Goal: Task Accomplishment & Management: Manage account settings

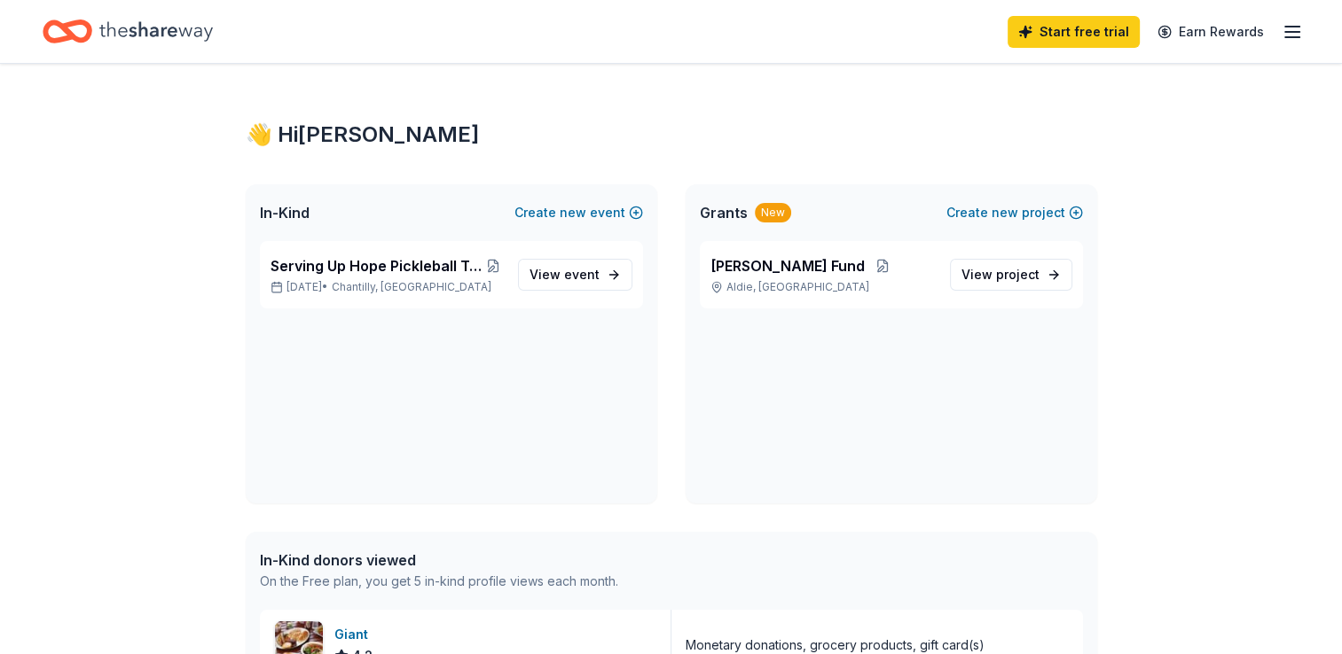
click at [1288, 37] on line "button" at bounding box center [1292, 37] width 14 height 0
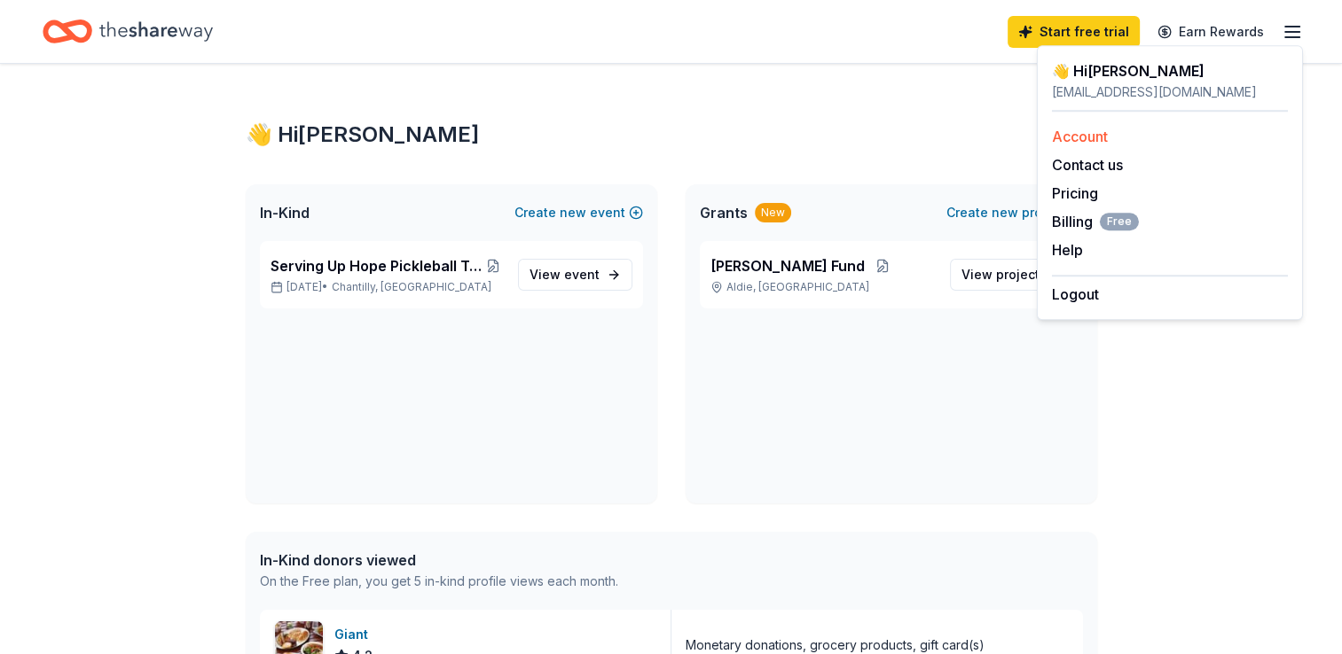
click at [1087, 134] on link "Account" at bounding box center [1080, 137] width 56 height 18
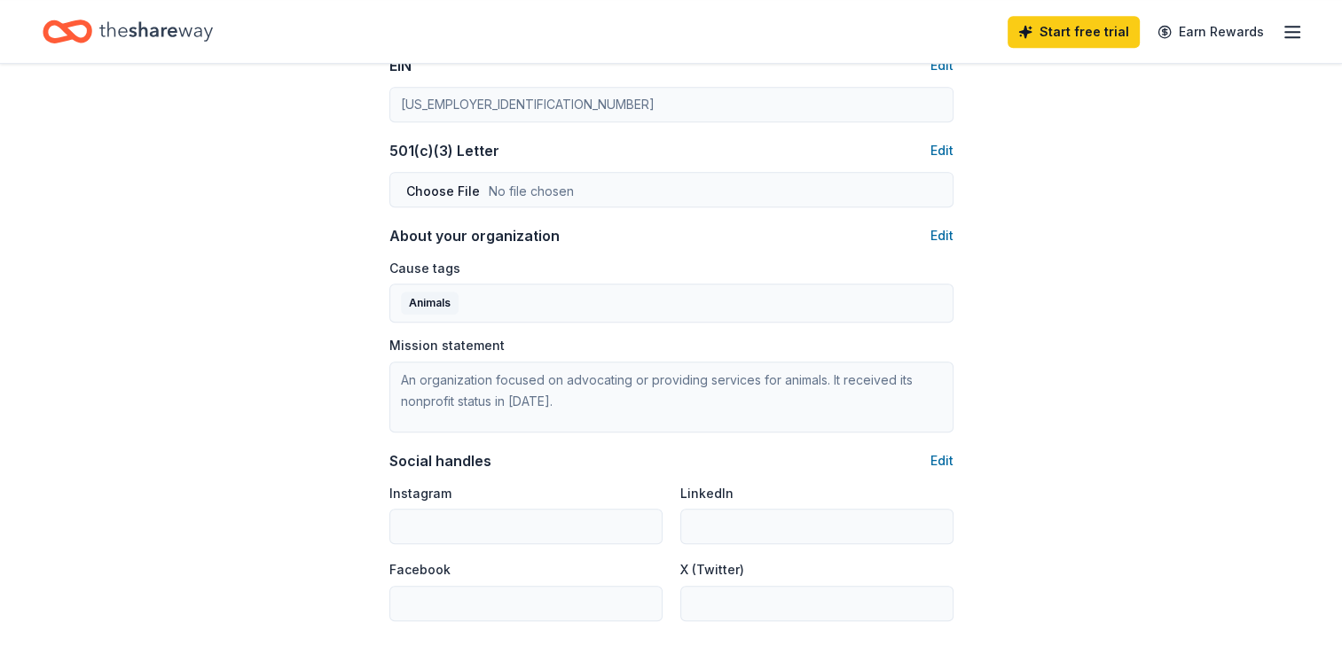
scroll to position [887, 0]
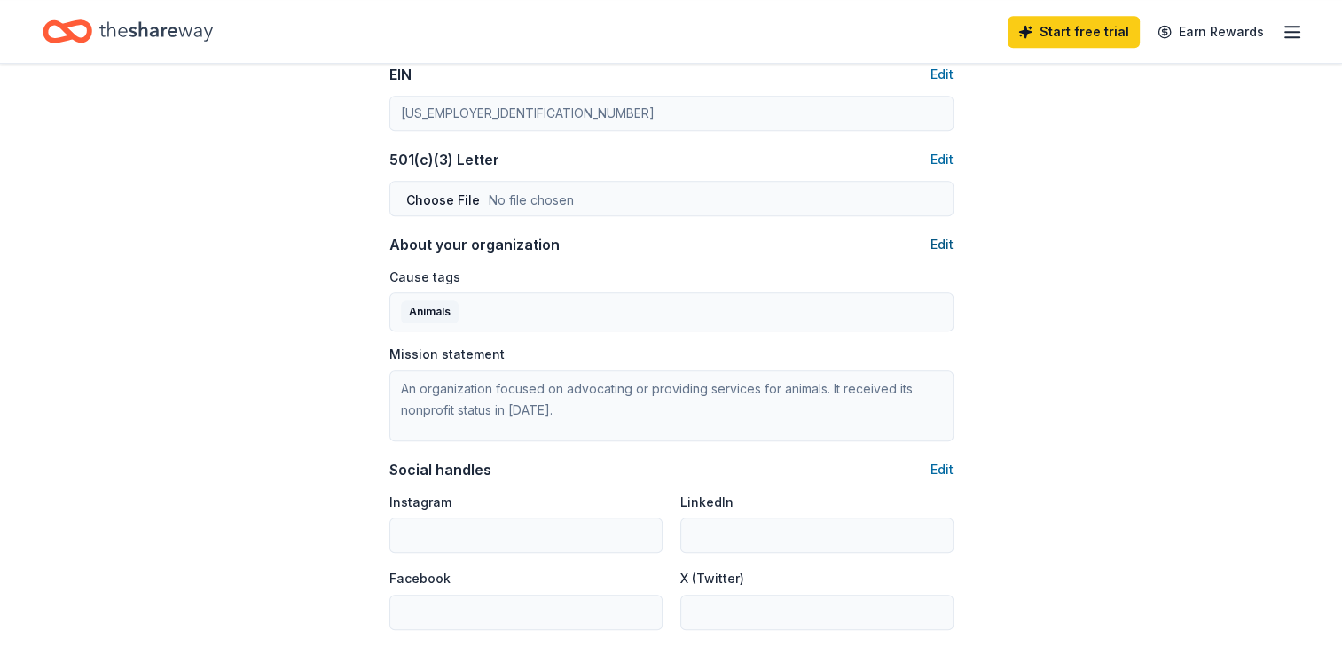
click at [940, 247] on button "Edit" at bounding box center [941, 244] width 23 height 21
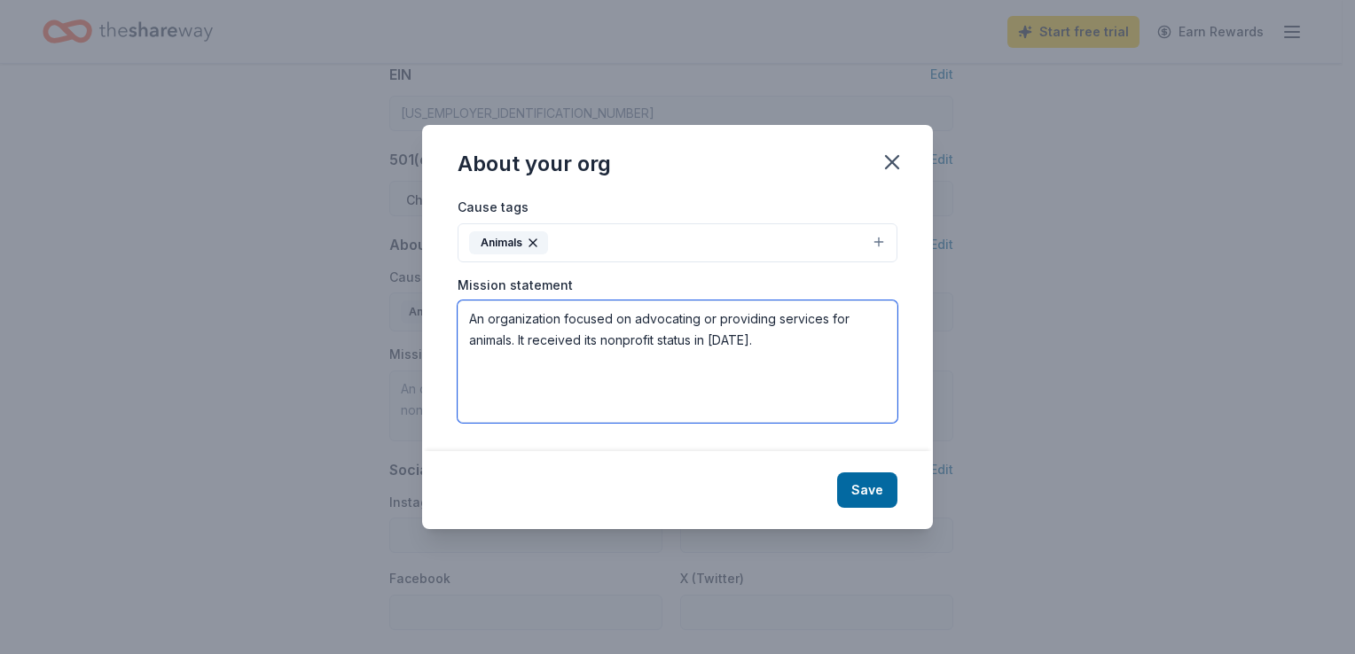
drag, startPoint x: 777, startPoint y: 339, endPoint x: 341, endPoint y: 313, distance: 436.2
click at [341, 313] on div "About your org Cause tags Animals Mission statement An organization focused on …" at bounding box center [677, 327] width 1355 height 654
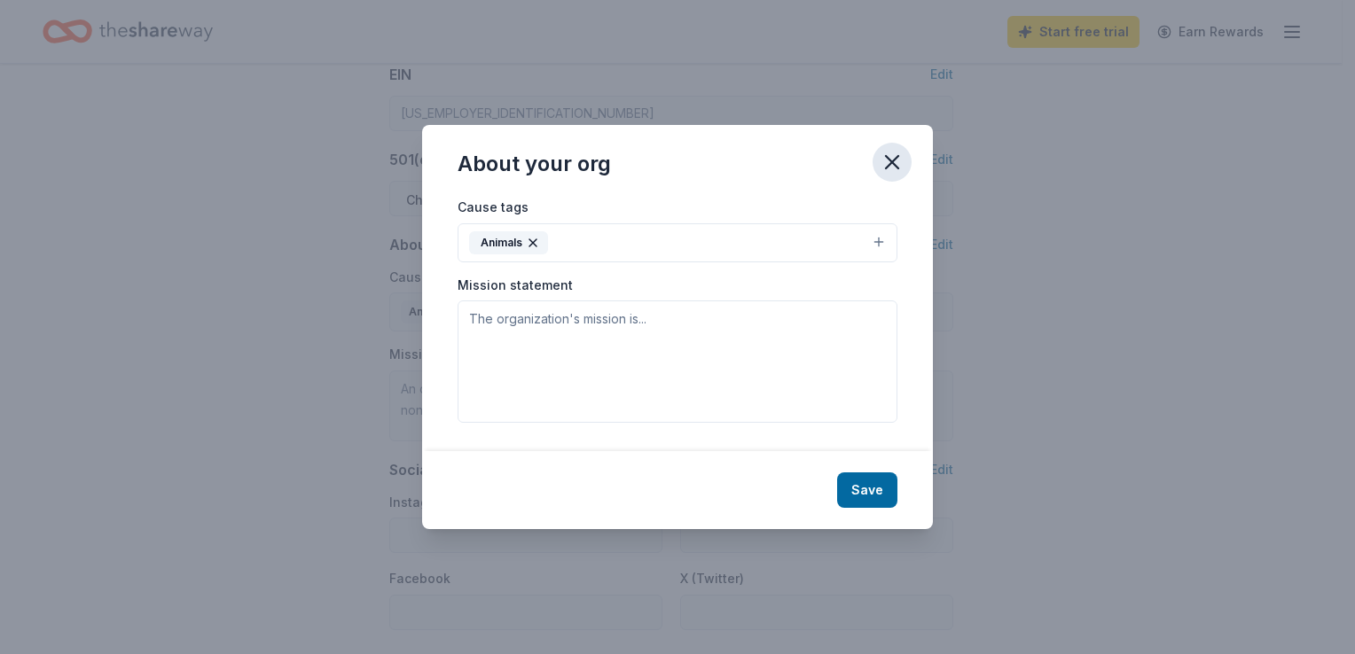
click at [894, 162] on icon "button" at bounding box center [892, 162] width 25 height 25
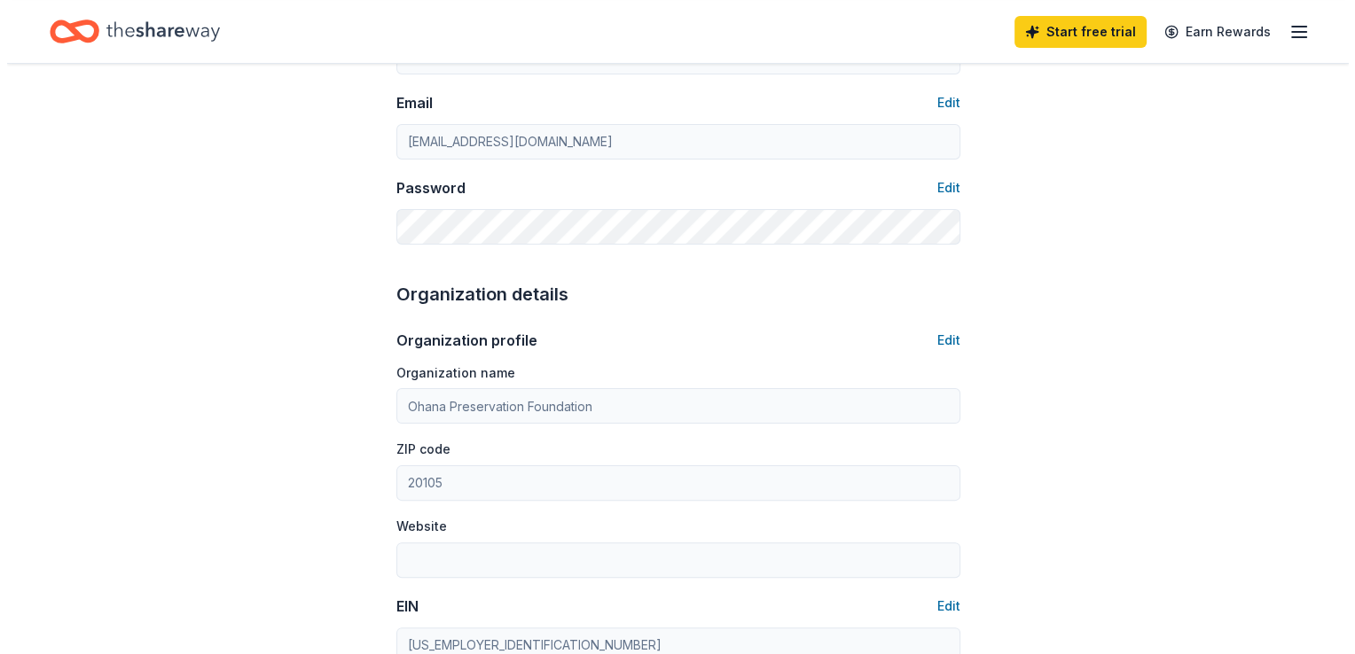
scroll to position [0, 0]
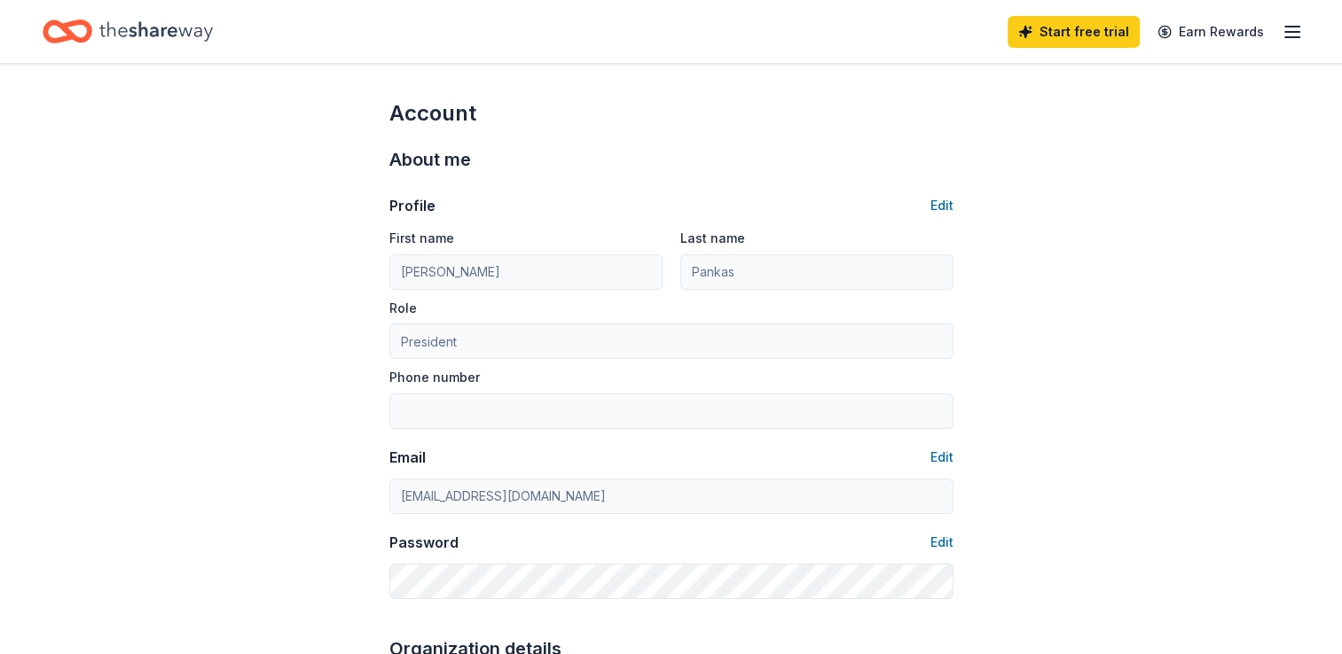
click at [1289, 33] on icon "button" at bounding box center [1291, 31] width 21 height 21
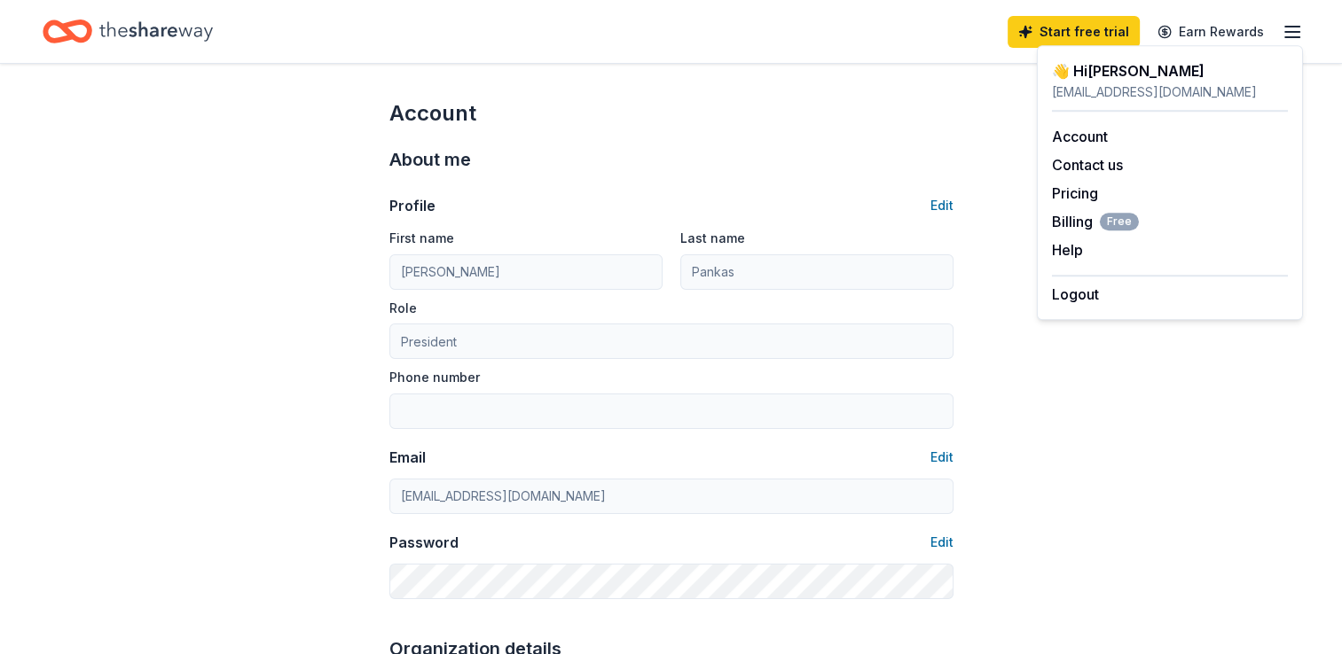
drag, startPoint x: 38, startPoint y: 246, endPoint x: 50, endPoint y: 192, distance: 55.3
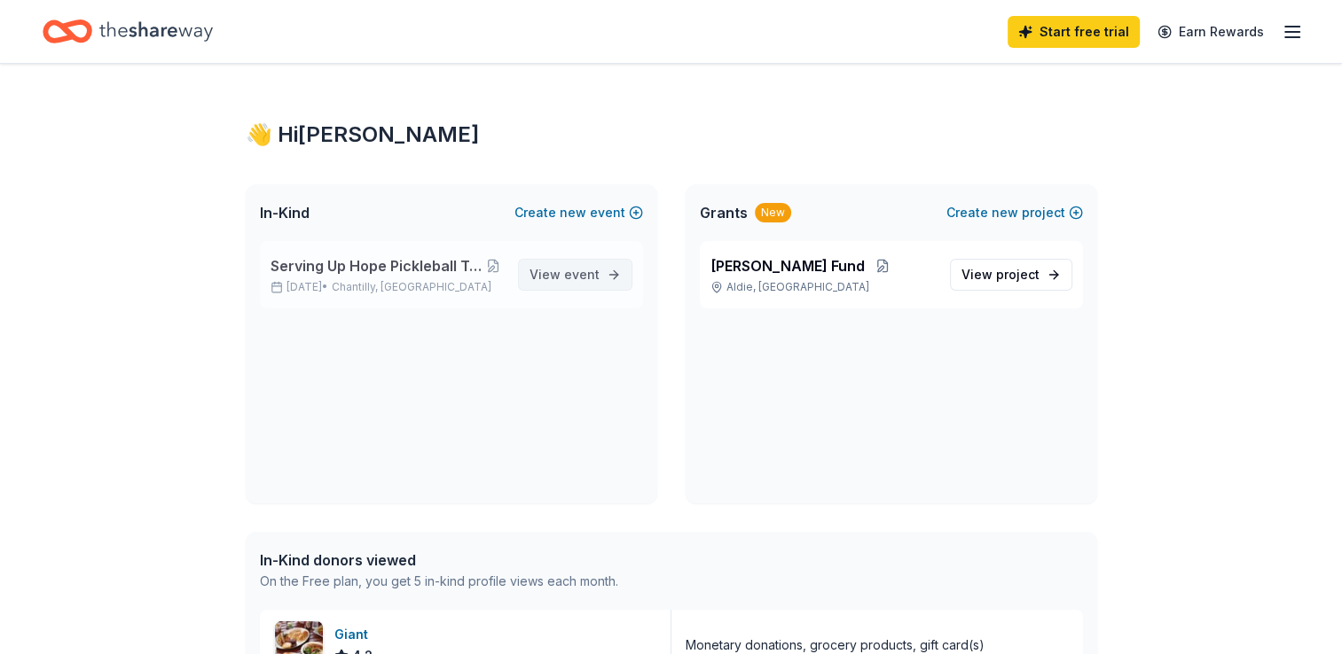
click at [552, 273] on span "View event" at bounding box center [564, 274] width 70 height 21
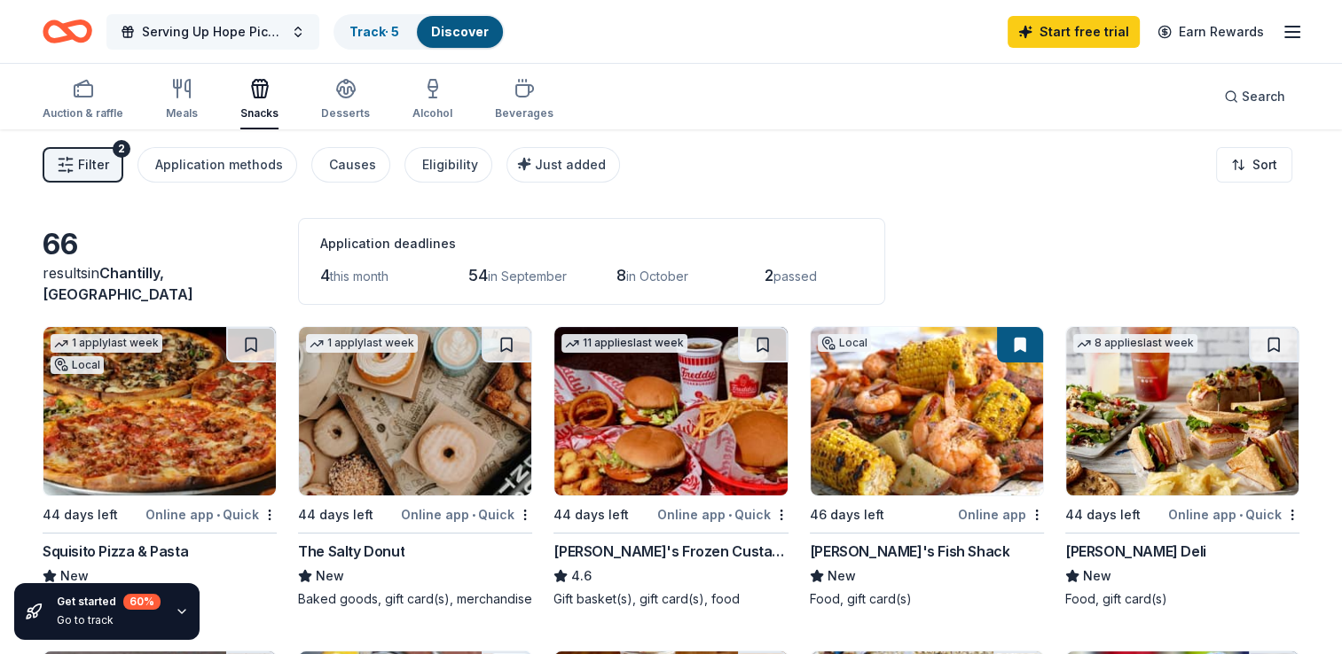
click at [230, 27] on span "Serving Up Hope Pickleball Tournament Fundraiser" at bounding box center [213, 31] width 142 height 21
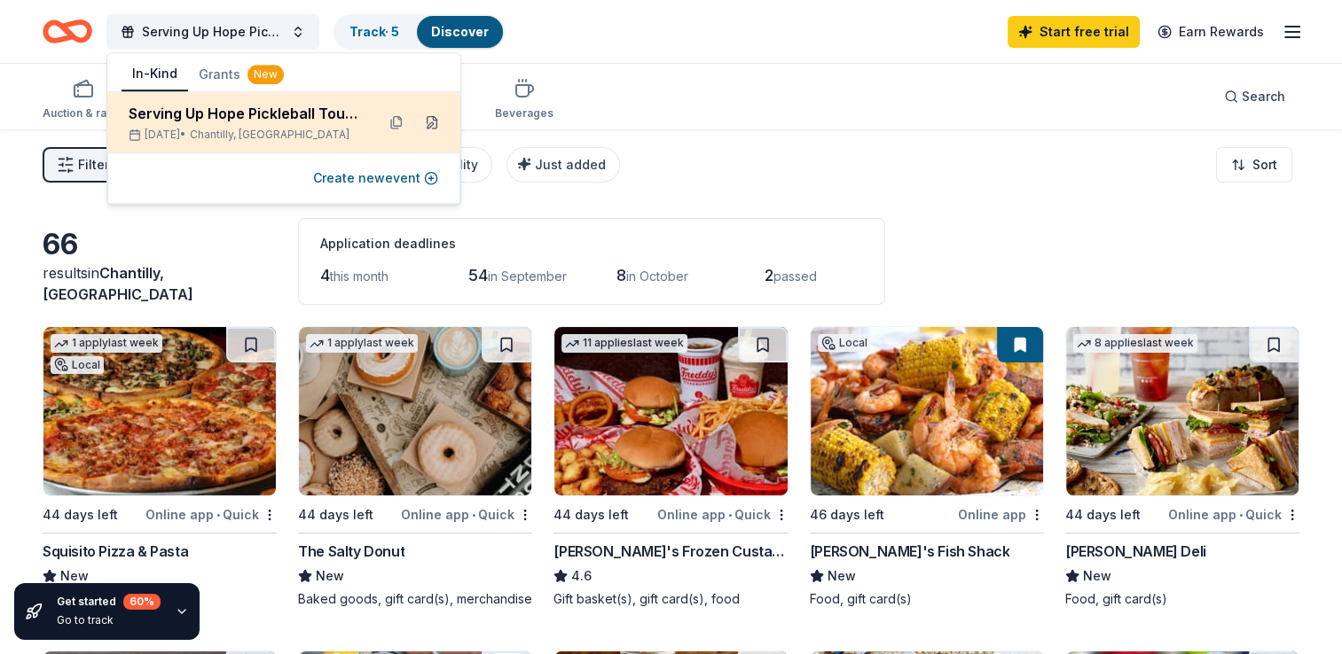
click at [433, 122] on button at bounding box center [432, 122] width 28 height 28
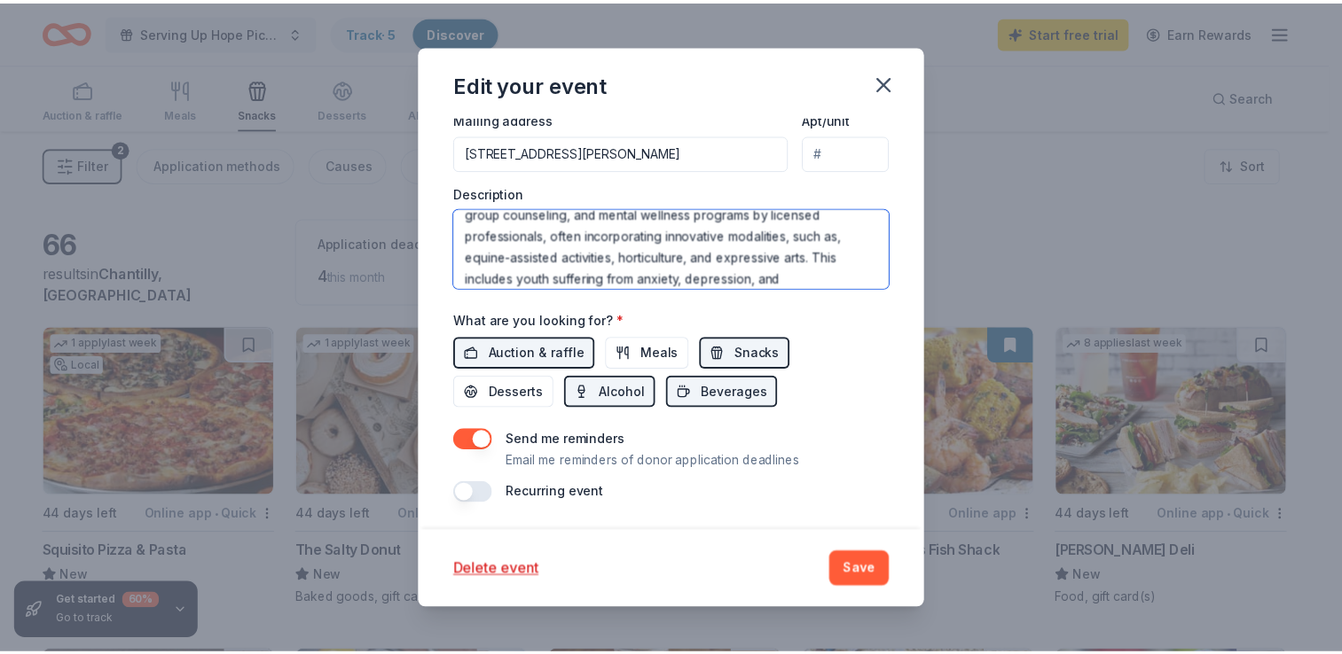
scroll to position [192, 0]
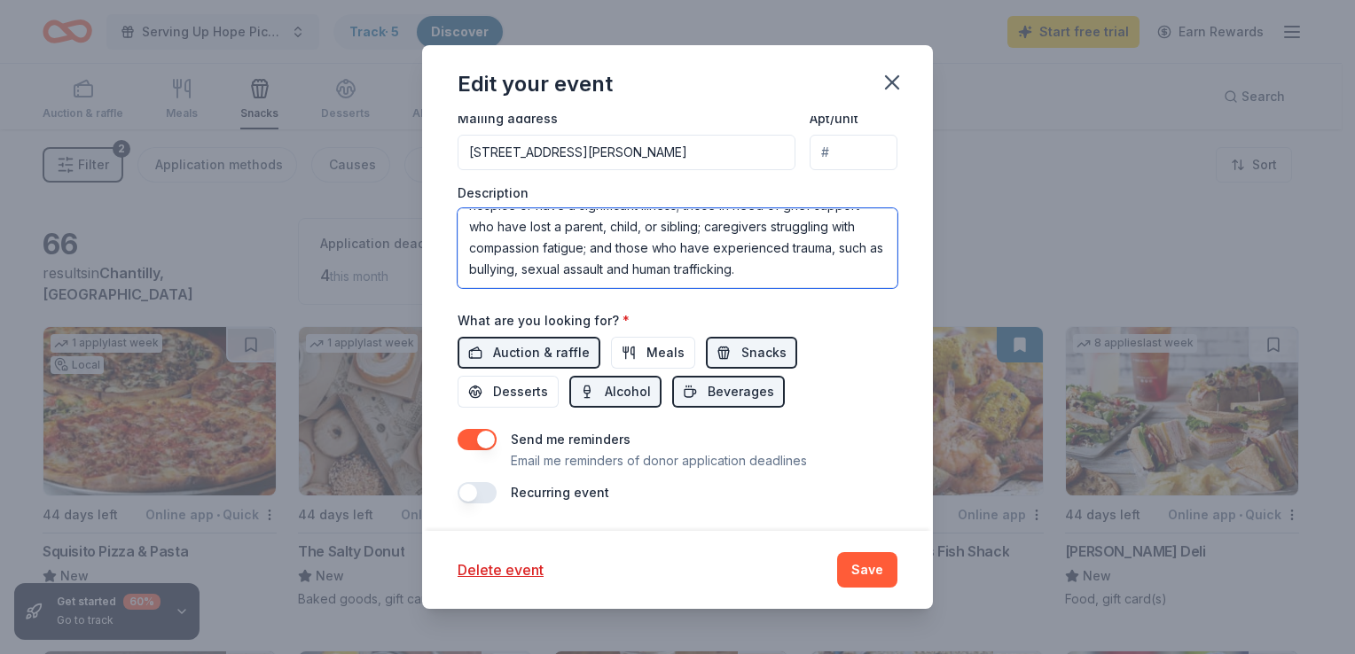
drag, startPoint x: 685, startPoint y: 225, endPoint x: 827, endPoint y: 296, distance: 158.6
click at [827, 296] on div "Event name * Serving Up Hope Pickleball Tournament Fundraiser 48 /100 Event web…" at bounding box center [678, 92] width 440 height 823
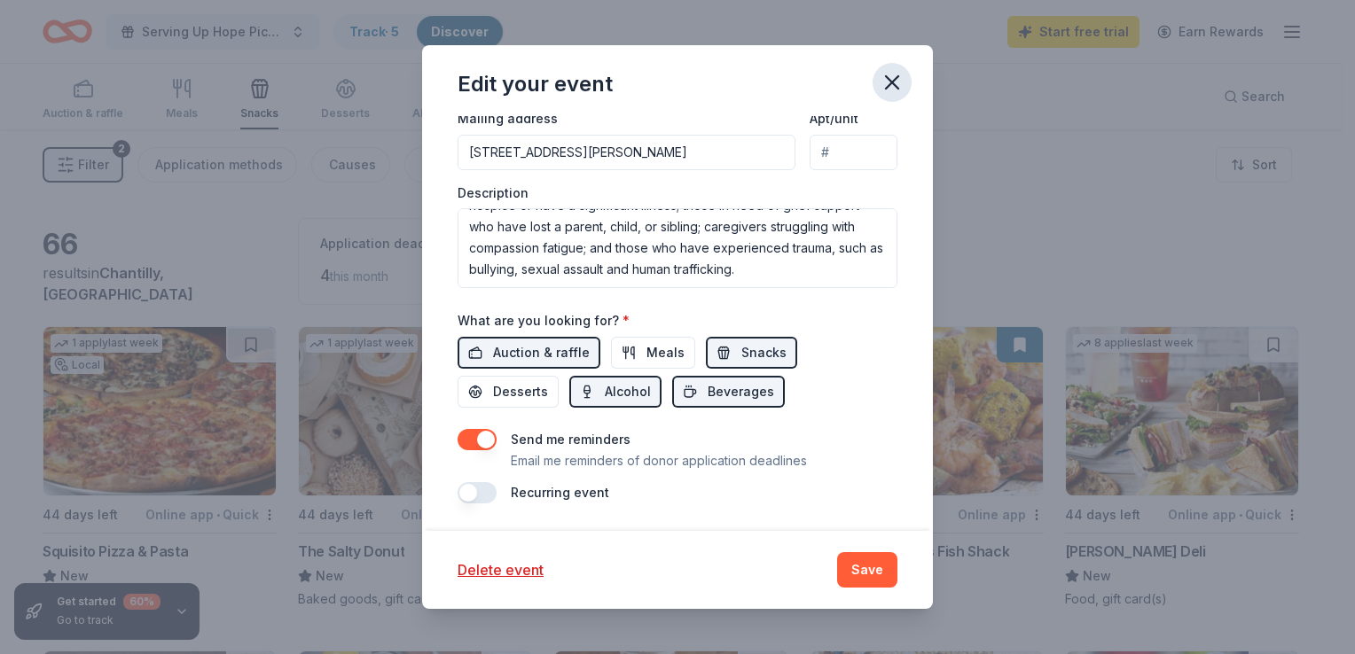
click at [892, 76] on icon "button" at bounding box center [892, 82] width 25 height 25
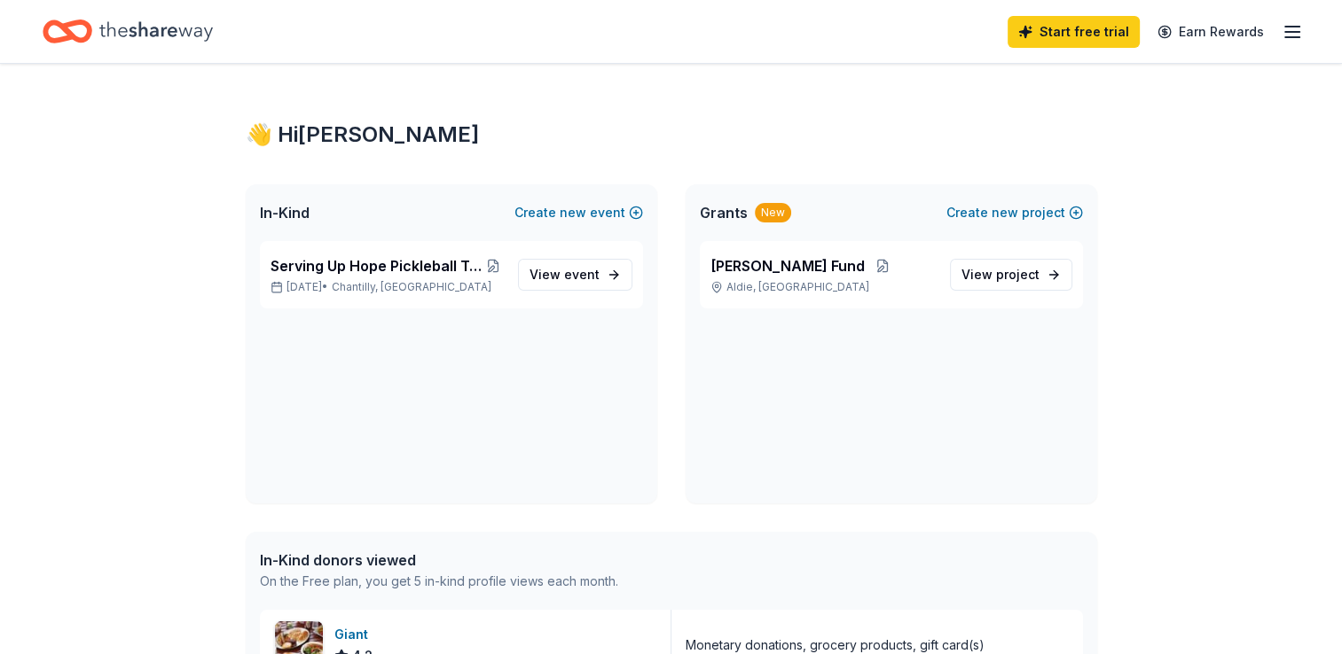
click at [1288, 32] on line "button" at bounding box center [1292, 32] width 14 height 0
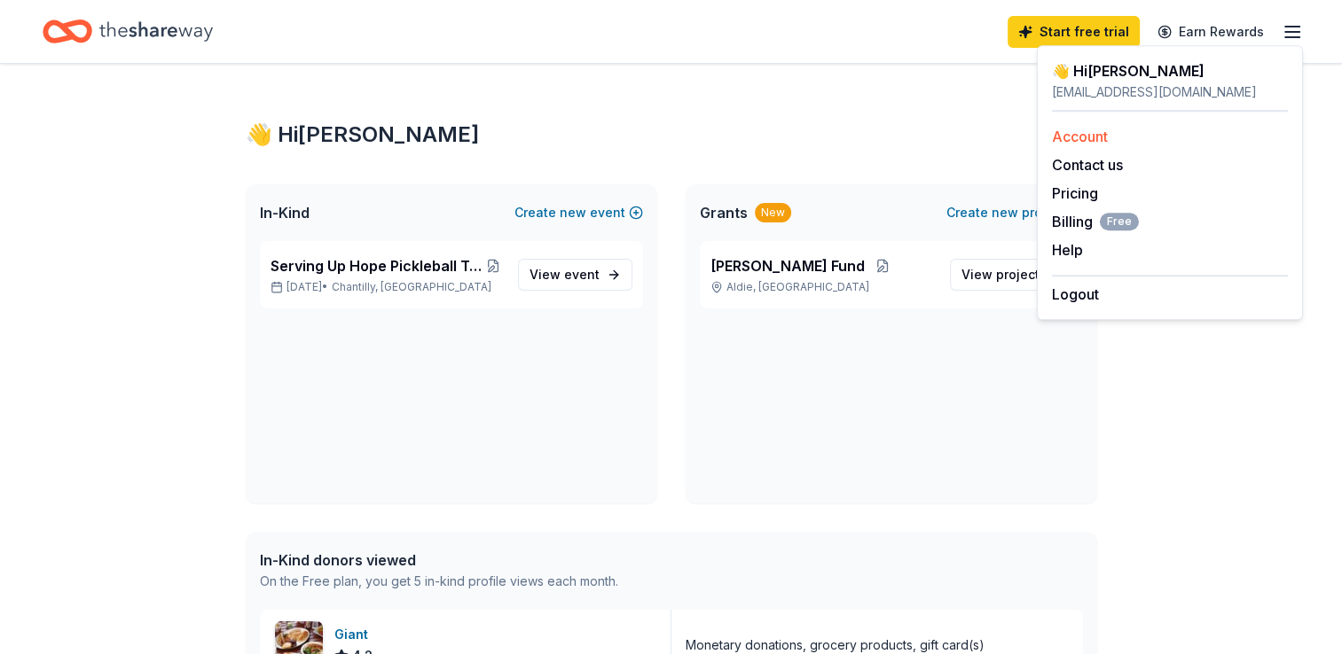
click at [1100, 131] on link "Account" at bounding box center [1080, 137] width 56 height 18
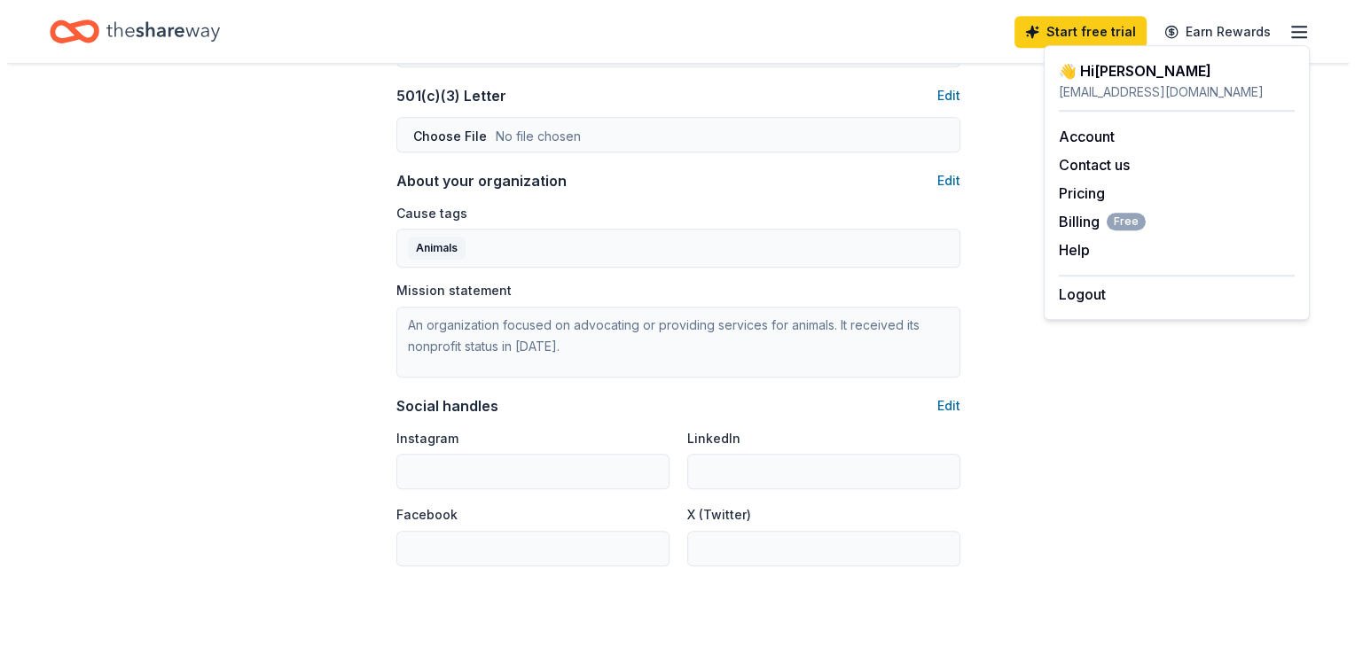
scroll to position [975, 0]
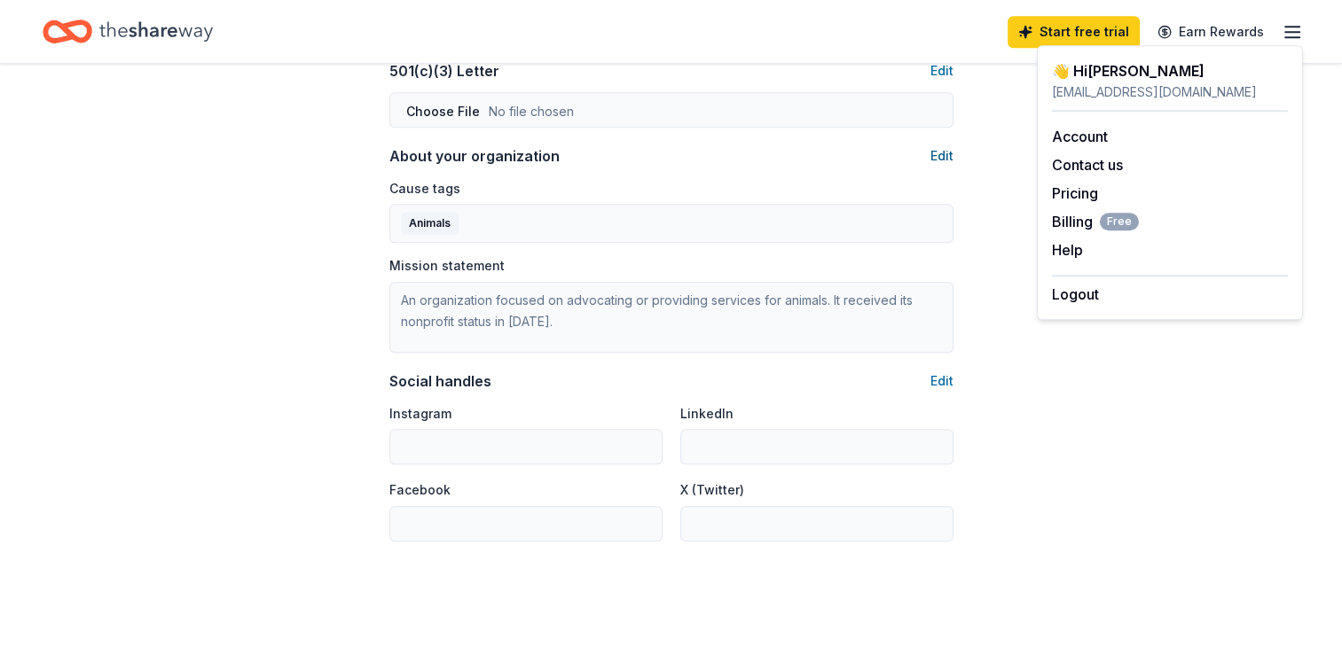
click at [939, 156] on button "Edit" at bounding box center [941, 155] width 23 height 21
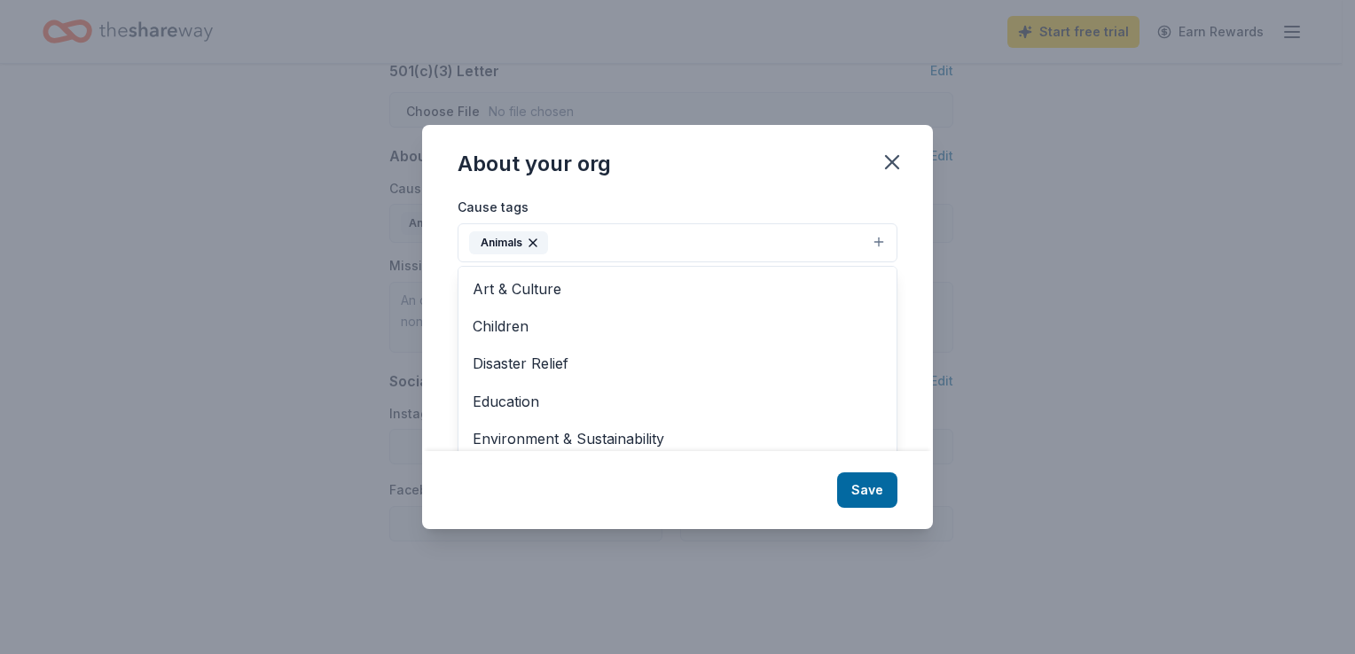
click at [530, 242] on icon "button" at bounding box center [533, 243] width 14 height 14
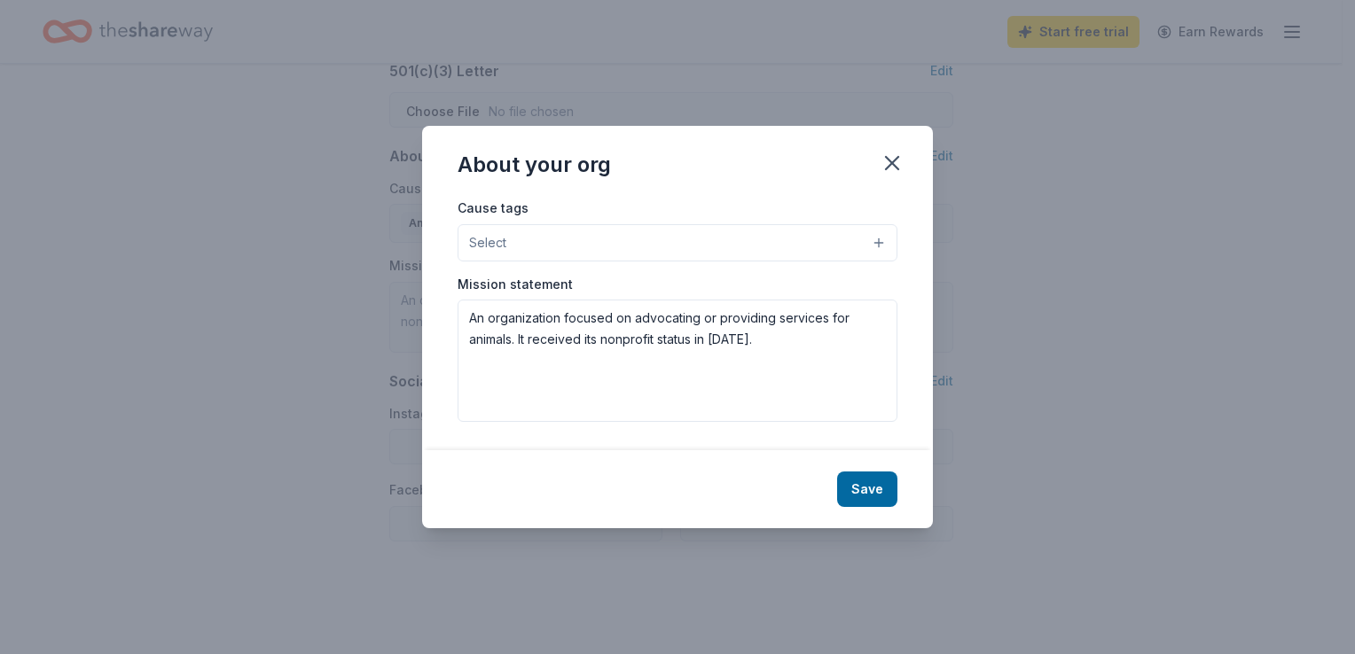
scroll to position [0, 0]
click at [539, 214] on div "Cause tags Select" at bounding box center [678, 229] width 440 height 65
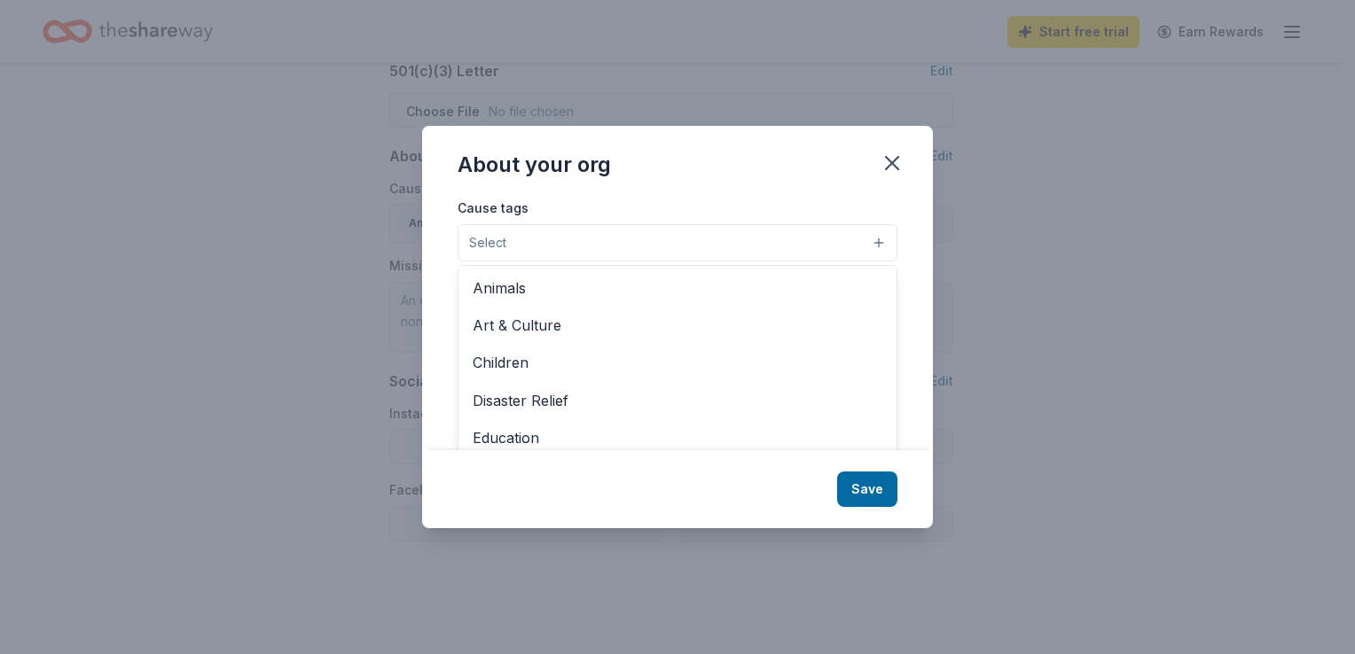
click at [513, 249] on button "Select" at bounding box center [678, 242] width 440 height 37
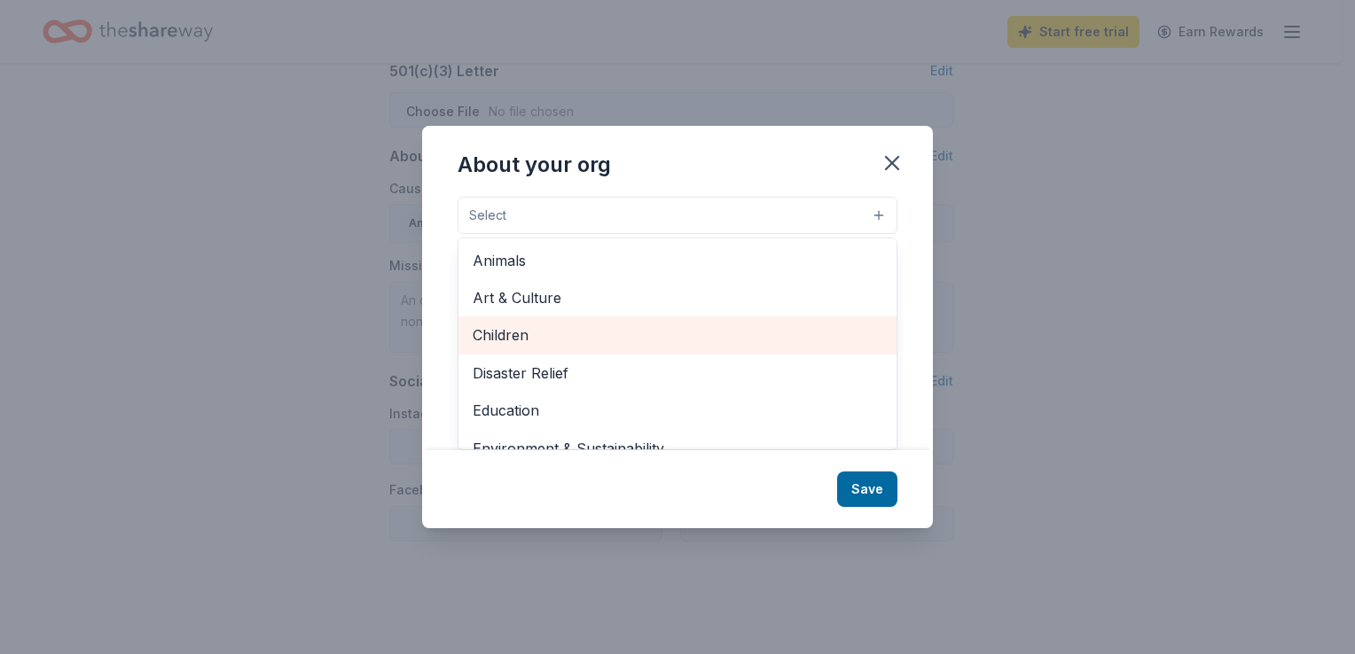
click at [515, 338] on span "Children" at bounding box center [678, 335] width 410 height 23
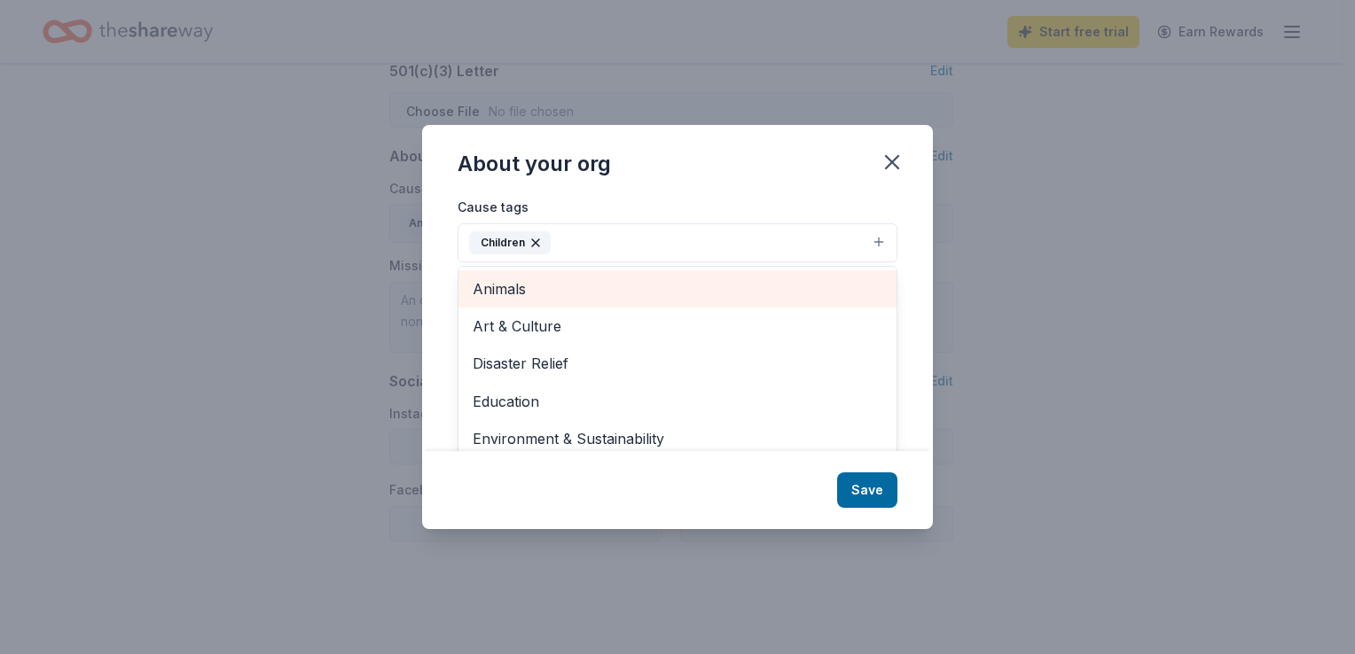
click at [536, 295] on span "Animals" at bounding box center [678, 289] width 410 height 23
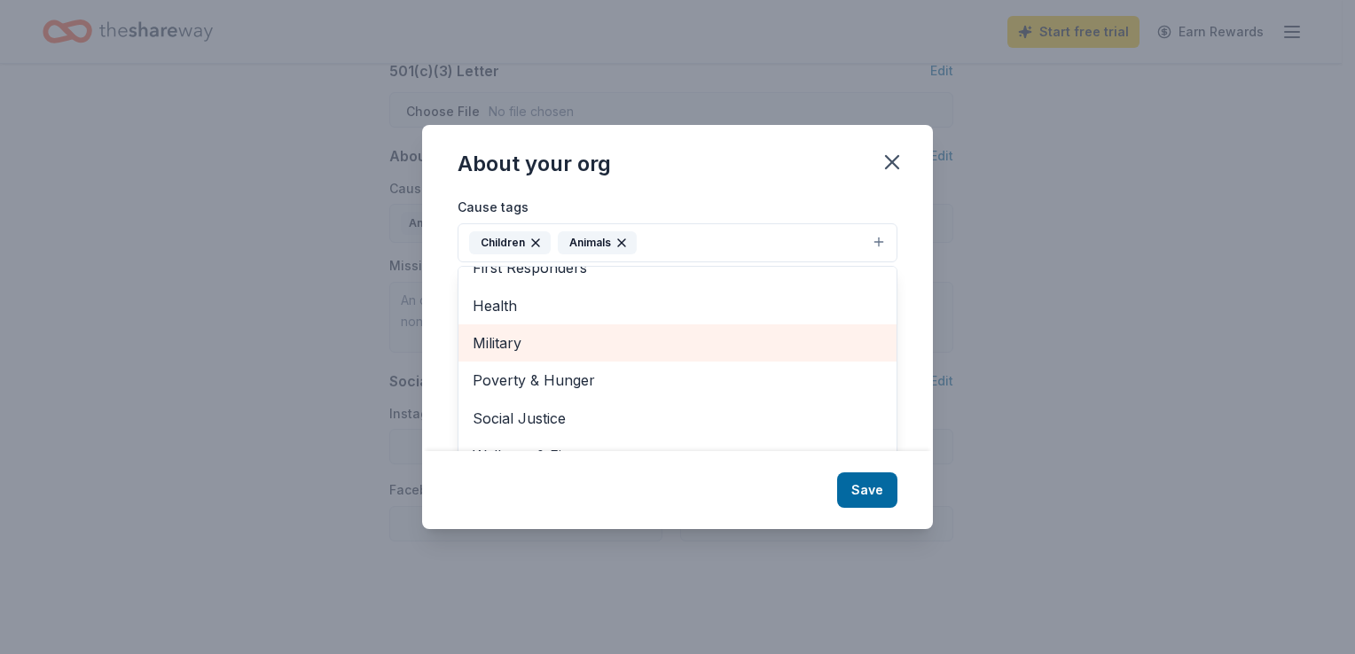
scroll to position [27, 0]
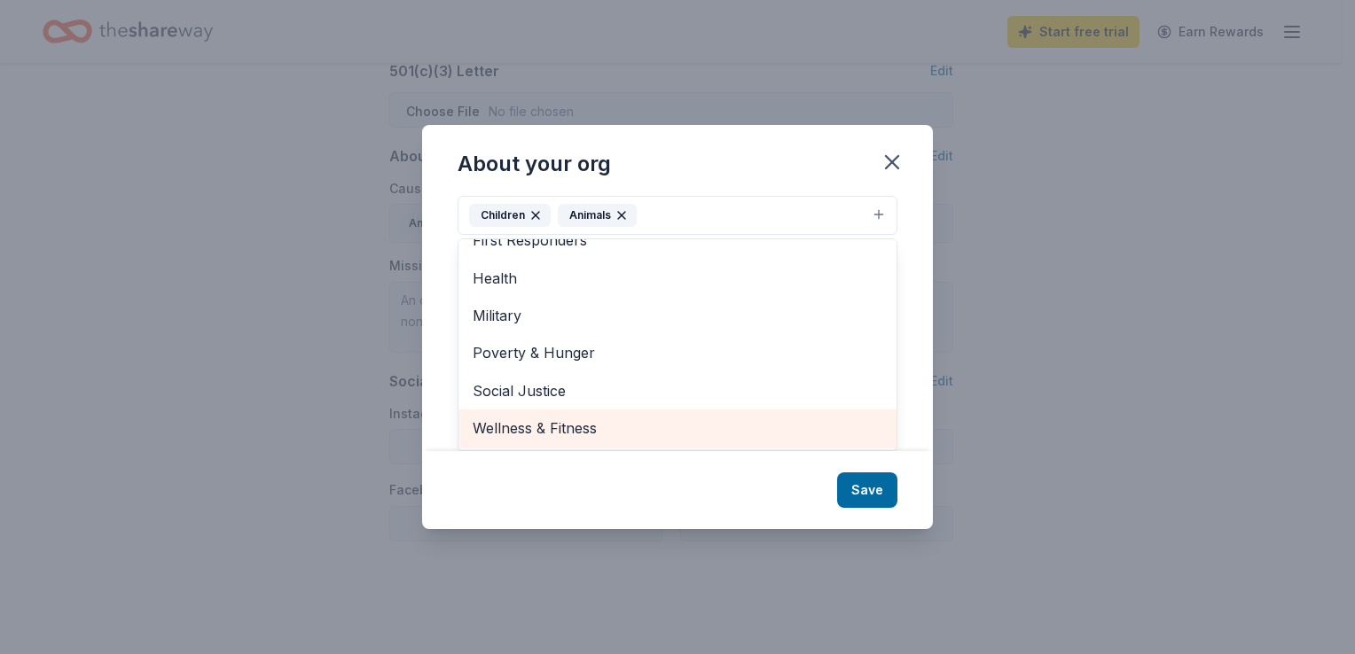
click at [550, 426] on span "Wellness & Fitness" at bounding box center [678, 428] width 410 height 23
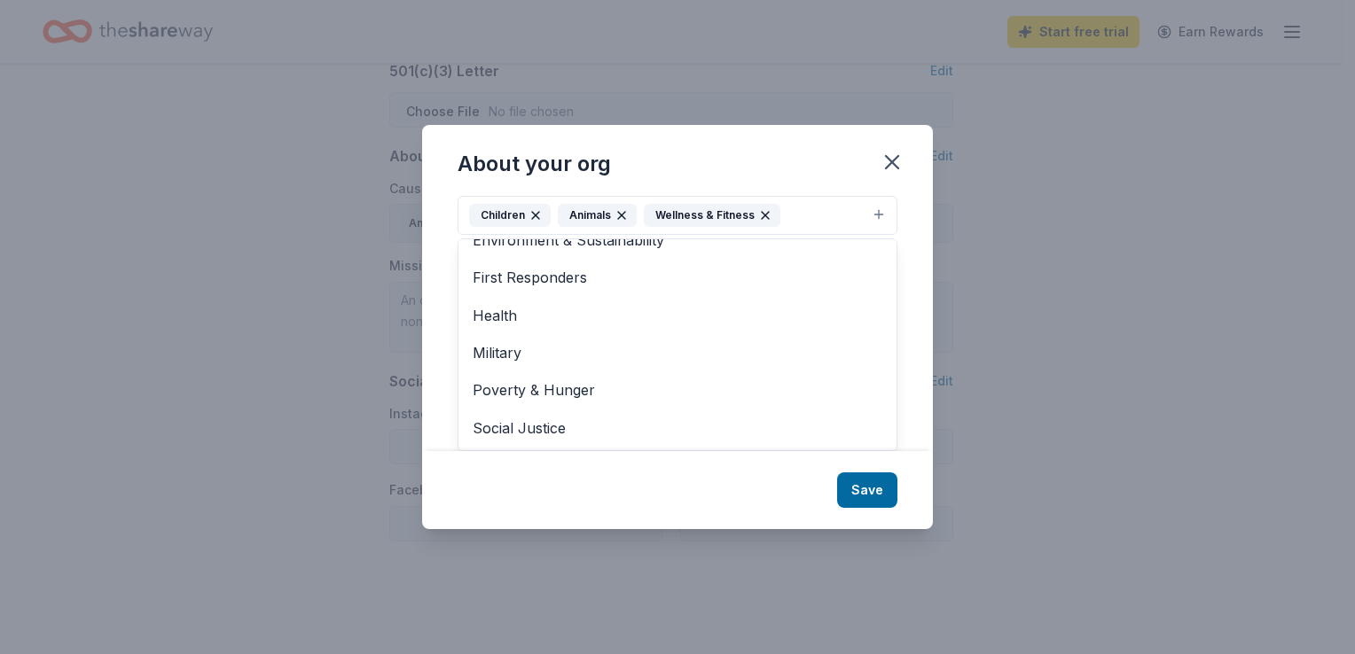
click at [868, 482] on div "About your org Cause tags Children Animals Wellness & Fitness Art & Culture Dis…" at bounding box center [677, 327] width 511 height 404
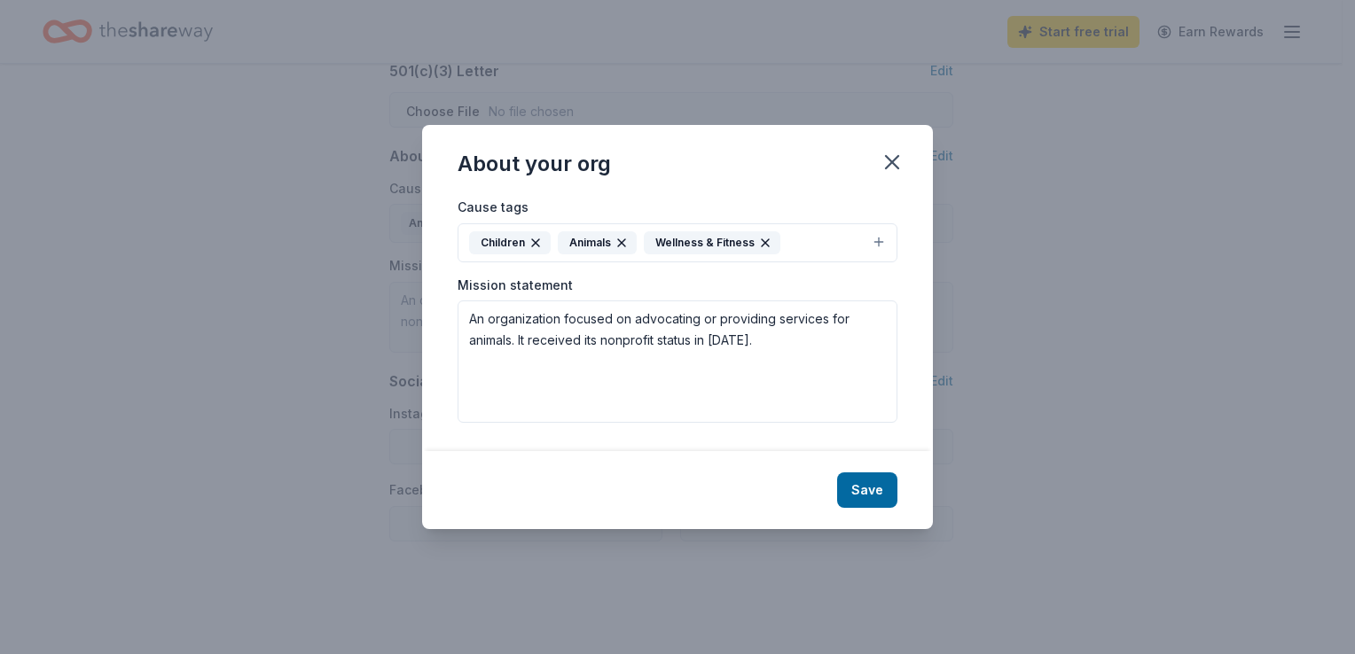
scroll to position [0, 0]
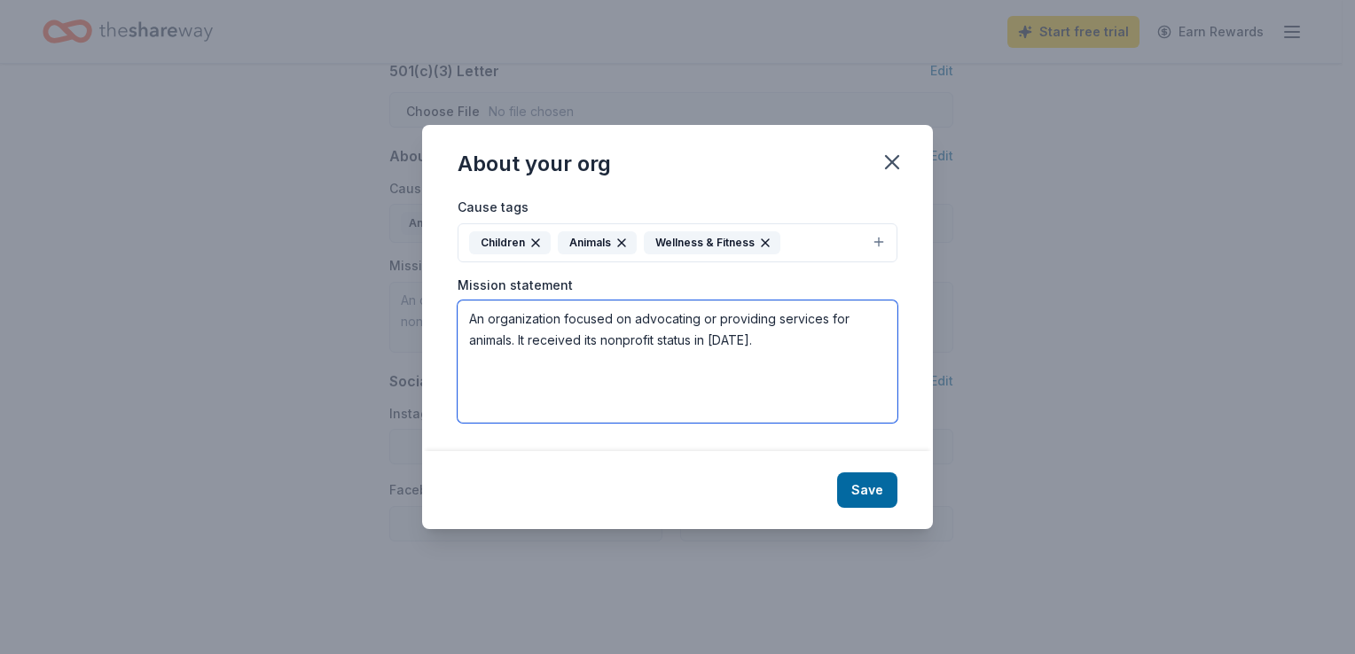
drag, startPoint x: 809, startPoint y: 344, endPoint x: 432, endPoint y: 310, distance: 378.4
click at [432, 310] on div "Cause tags Children Animals Wellness & Fitness Mission statement An organizatio…" at bounding box center [677, 323] width 511 height 255
paste textarea "mission to serve vulnerable children, their families, and caregivers through in…"
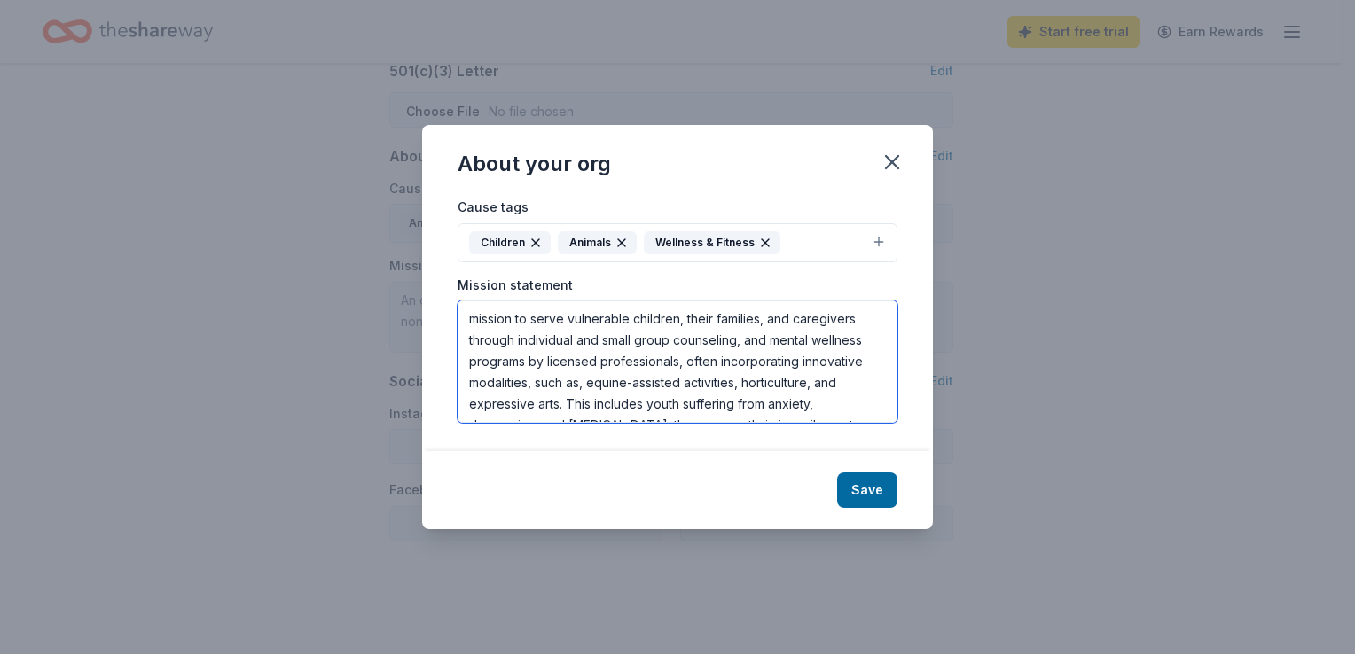
drag, startPoint x: 477, startPoint y: 319, endPoint x: 459, endPoint y: 318, distance: 17.8
click at [459, 318] on textarea "mission to serve vulnerable children, their families, and caregivers through in…" at bounding box center [678, 362] width 440 height 122
click at [541, 317] on textarea "Our mission to serve vulnerable children, their families, and caregivers throug…" at bounding box center [678, 362] width 440 height 122
type textarea "Our mission is to serve vulnerable children, their families, and caregivers thr…"
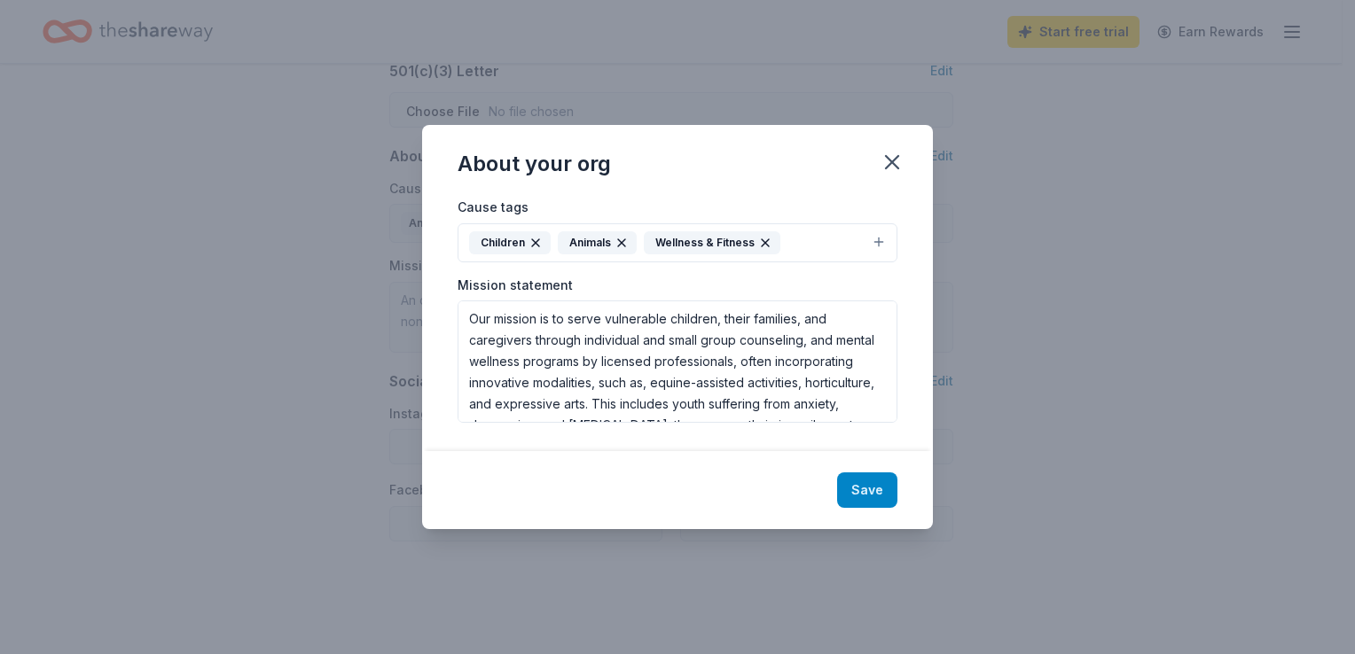
click at [864, 484] on button "Save" at bounding box center [867, 490] width 60 height 35
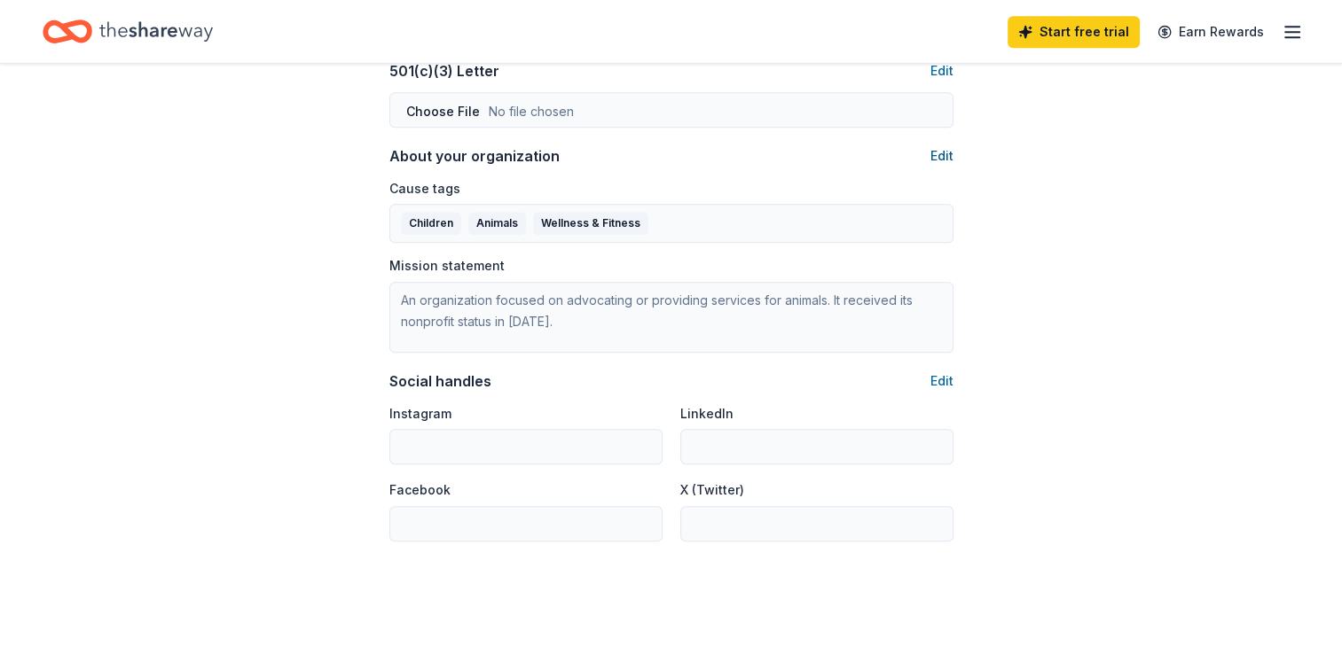
click at [945, 157] on button "Edit" at bounding box center [941, 155] width 23 height 21
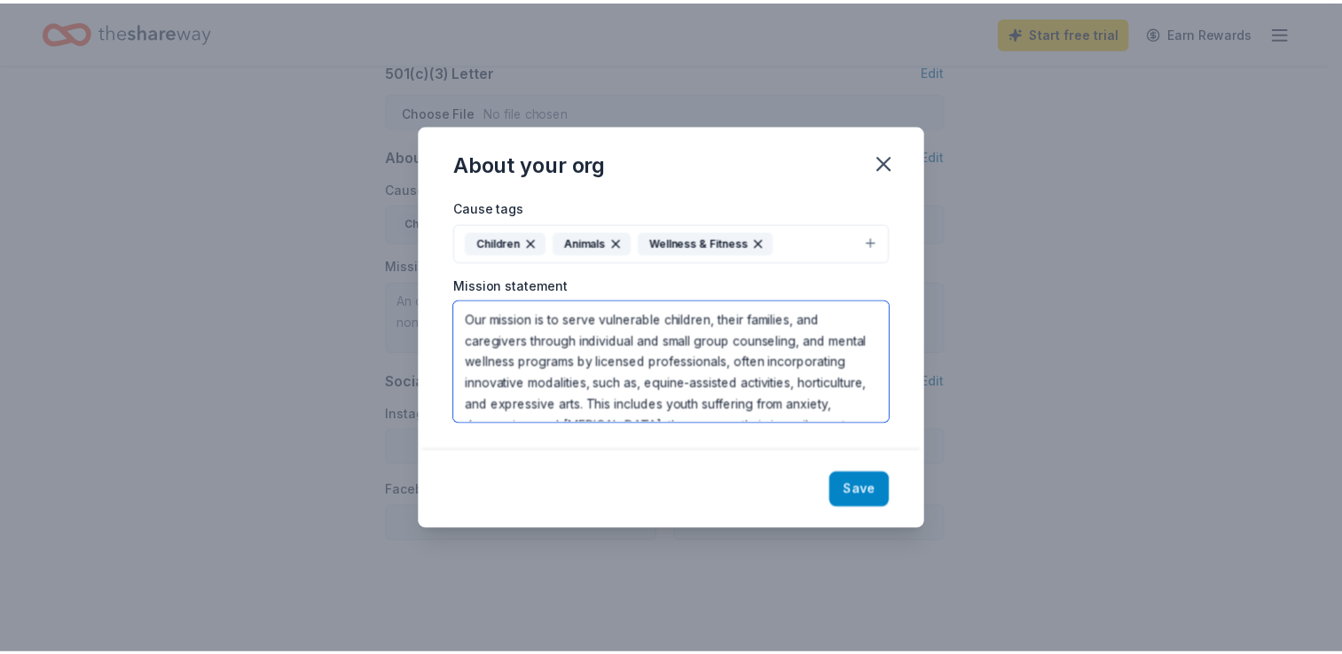
scroll to position [128, 0]
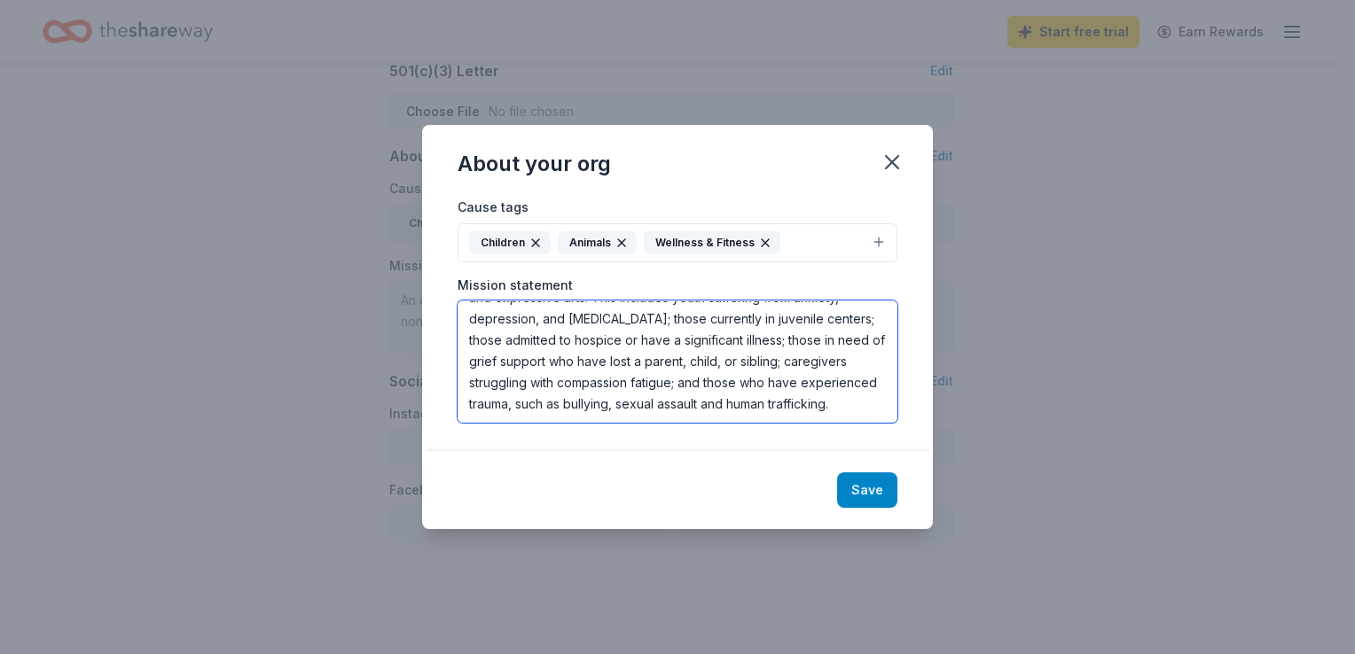
drag, startPoint x: 469, startPoint y: 316, endPoint x: 864, endPoint y: 484, distance: 429.1
click at [864, 484] on div "About your org Cause tags Children Animals Wellness & Fitness Mission statement…" at bounding box center [677, 327] width 511 height 404
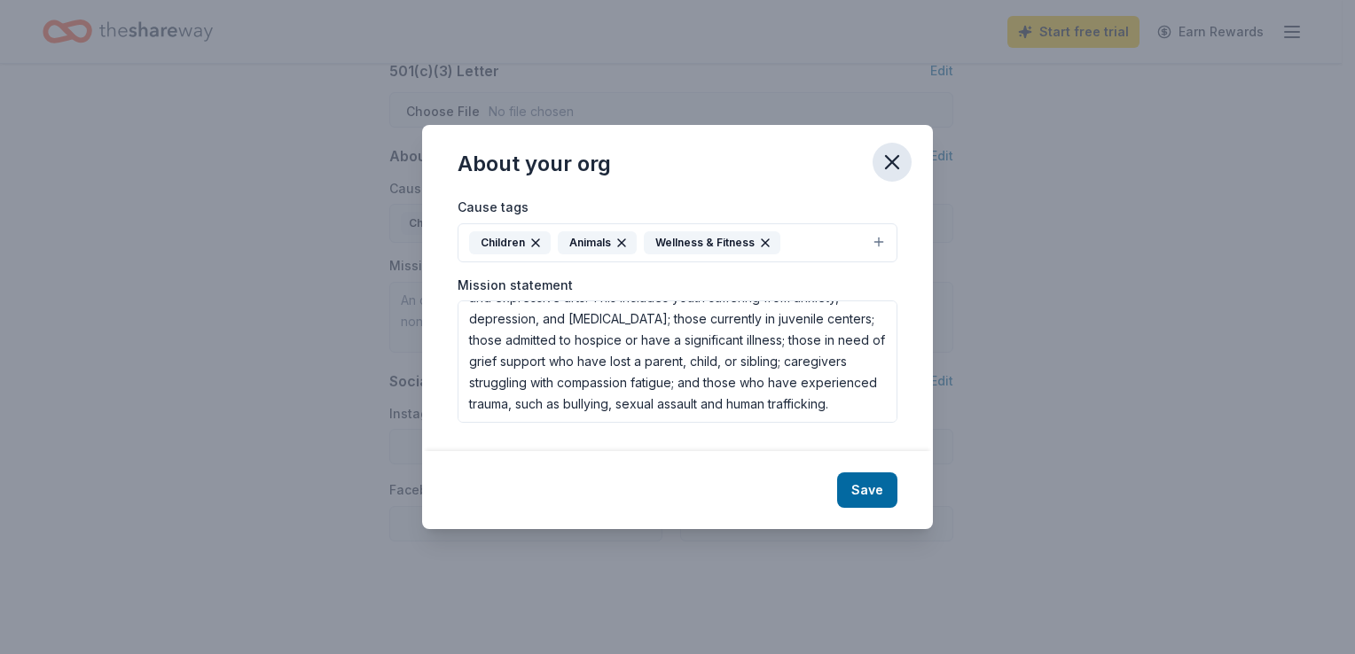
click at [892, 165] on icon "button" at bounding box center [892, 162] width 25 height 25
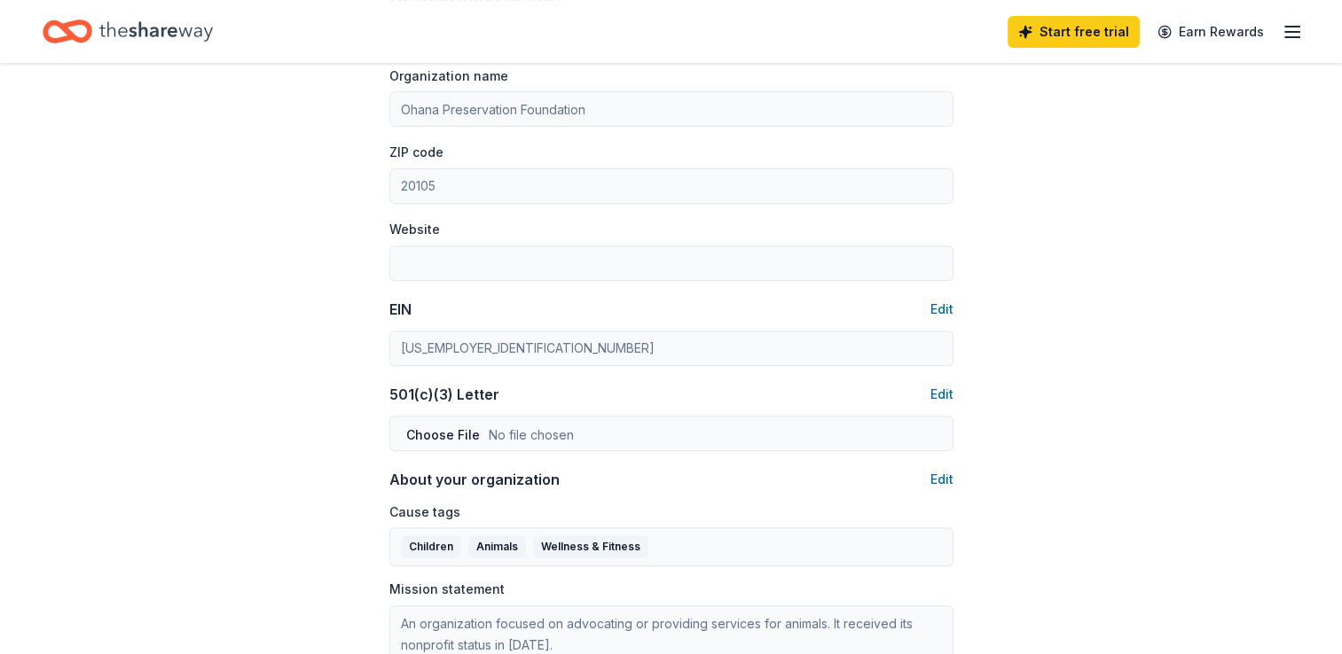
scroll to position [709, 0]
